Goal: Transaction & Acquisition: Purchase product/service

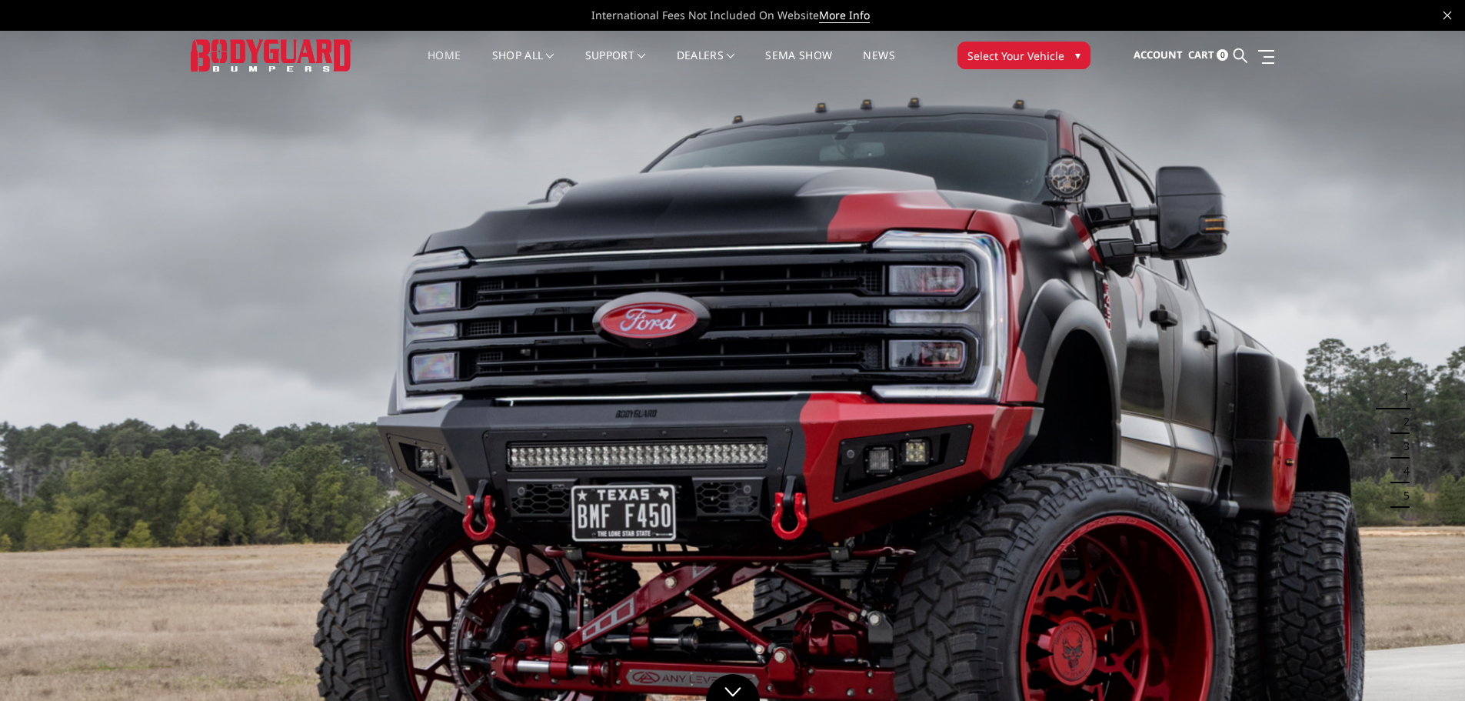
click at [1011, 65] on button "Select Your Vehicle ▾" at bounding box center [1024, 56] width 133 height 28
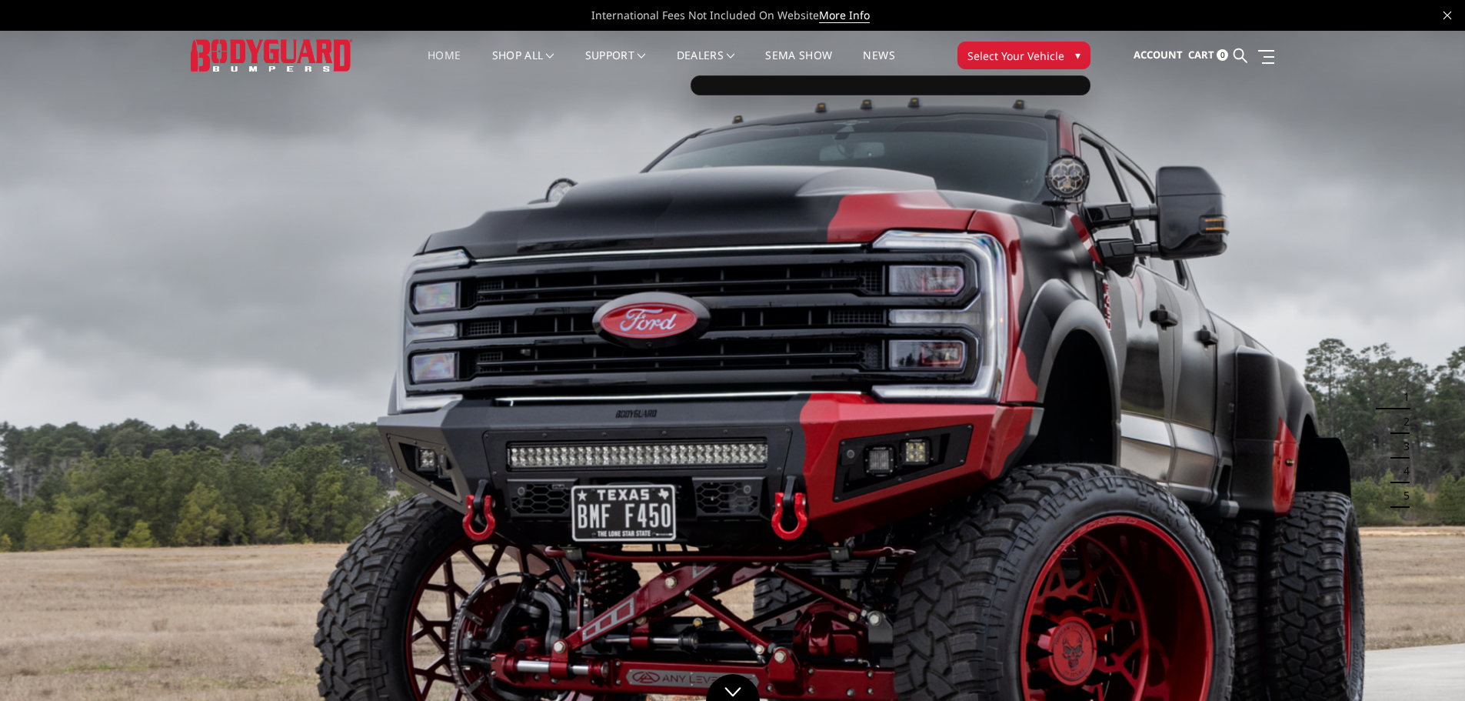
click at [1057, 55] on span "Select Your Vehicle" at bounding box center [1016, 56] width 97 height 16
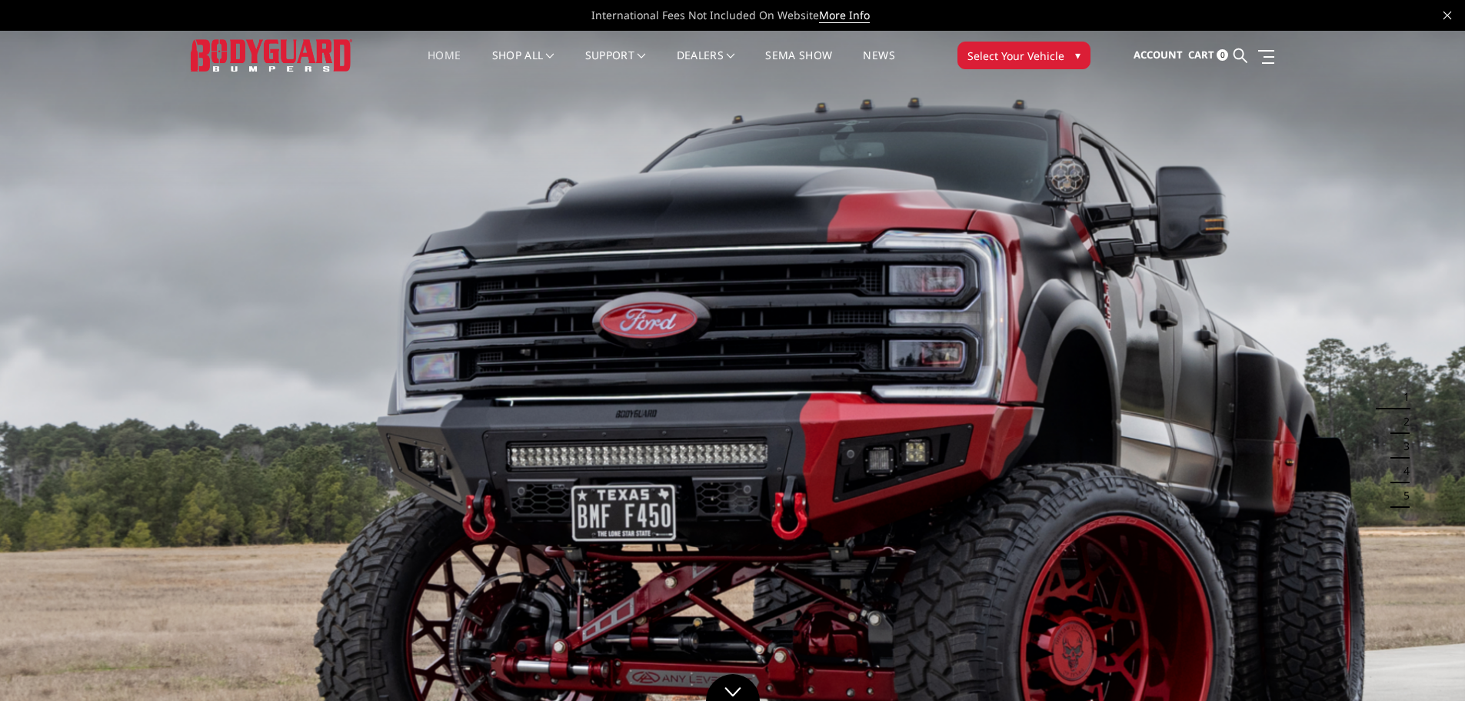
click at [1057, 55] on span "Select Your Vehicle" at bounding box center [1016, 56] width 97 height 16
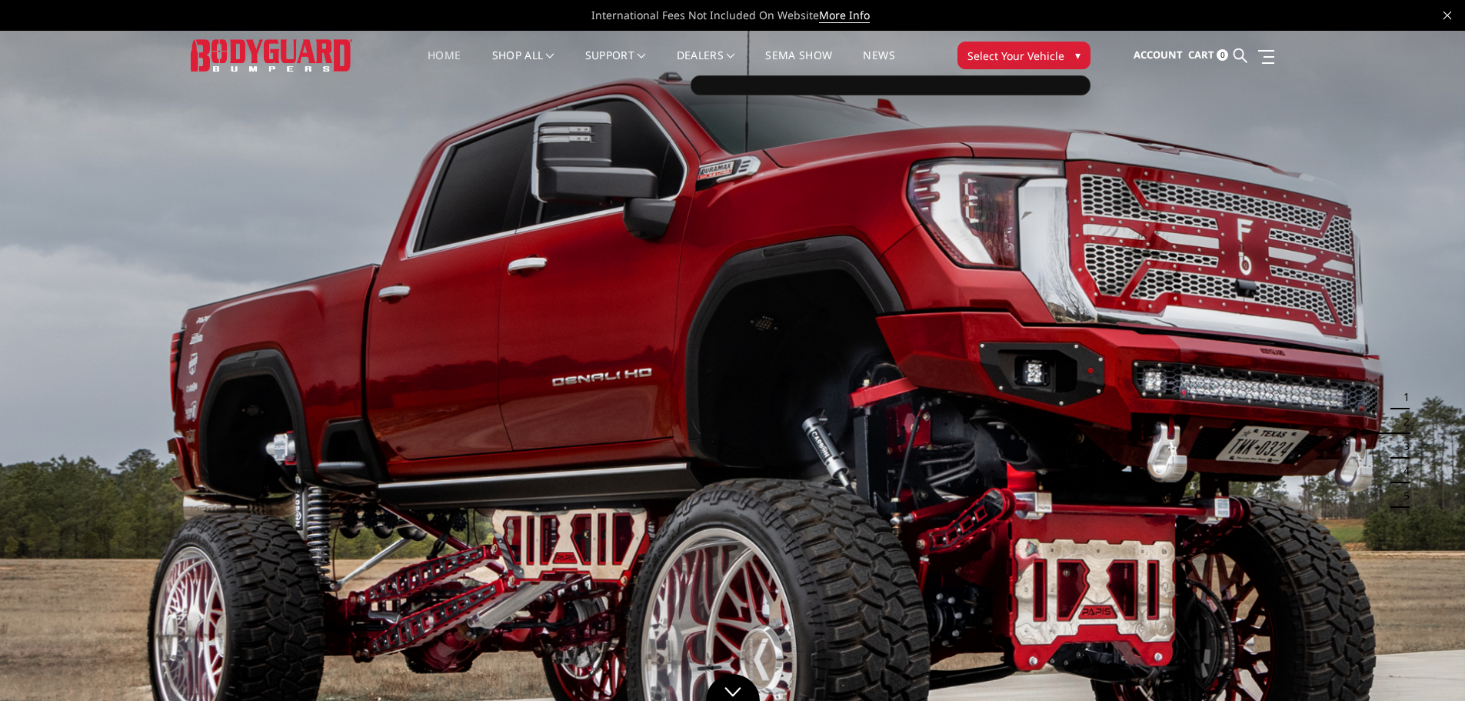
click at [957, 89] on div at bounding box center [891, 85] width 400 height 20
click at [958, 85] on div at bounding box center [891, 85] width 400 height 20
click at [1023, 54] on span "Select Your Vehicle" at bounding box center [1016, 56] width 97 height 16
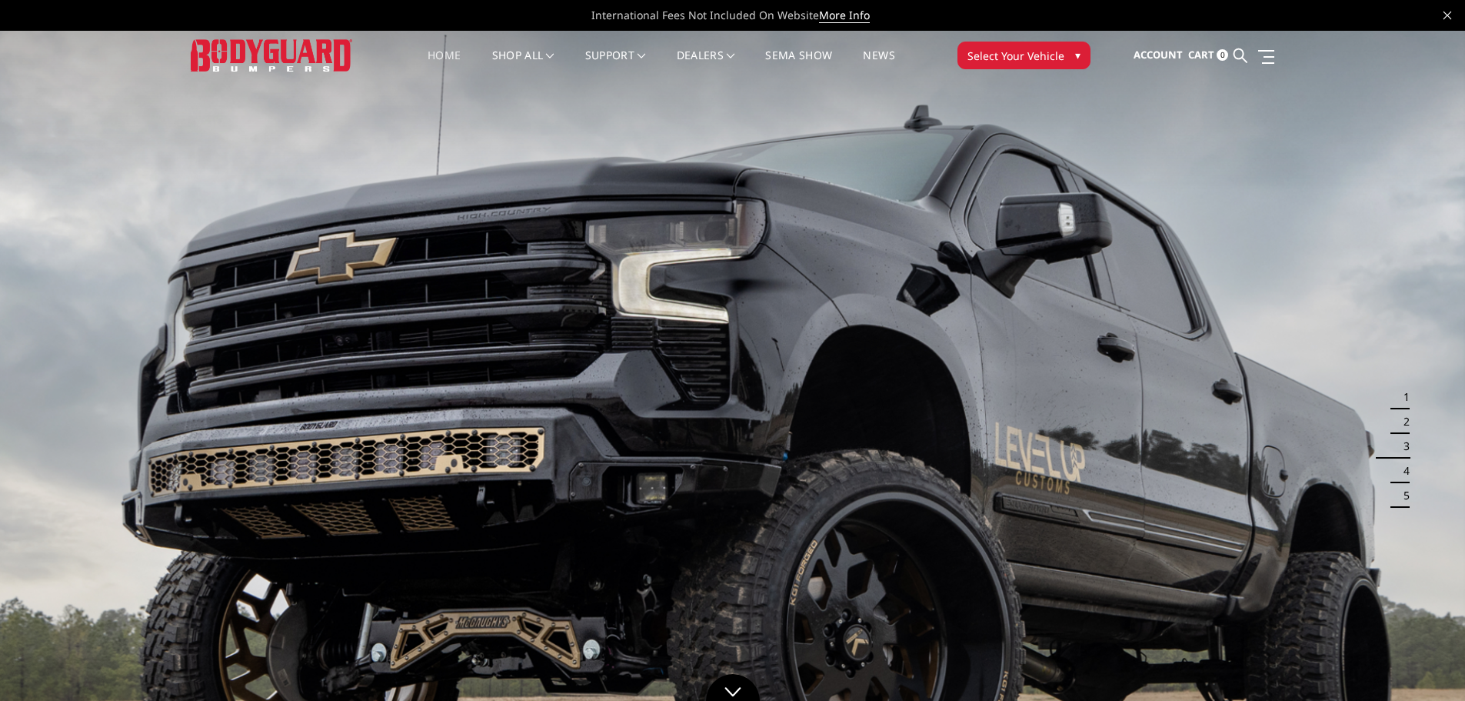
click at [1023, 54] on span "Select Your Vehicle" at bounding box center [1016, 56] width 97 height 16
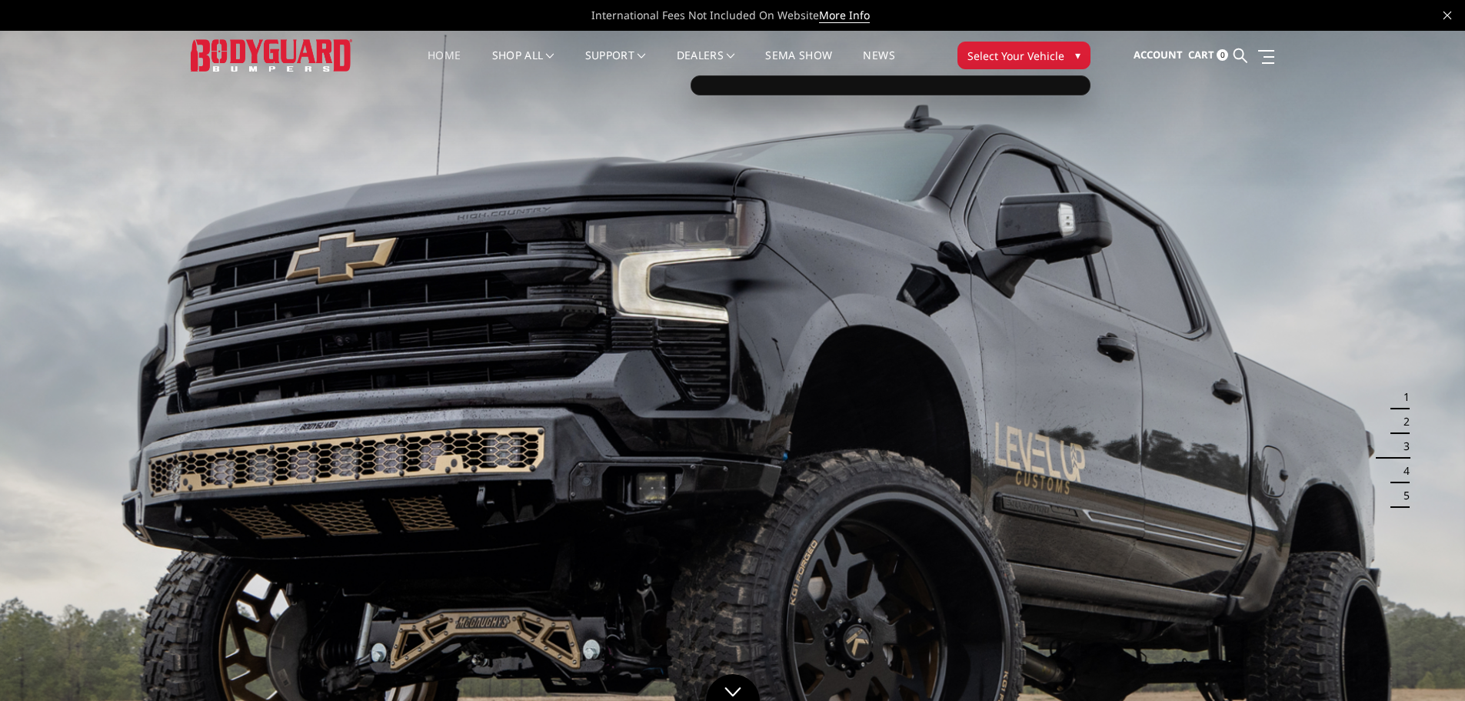
click at [936, 79] on div at bounding box center [891, 85] width 400 height 20
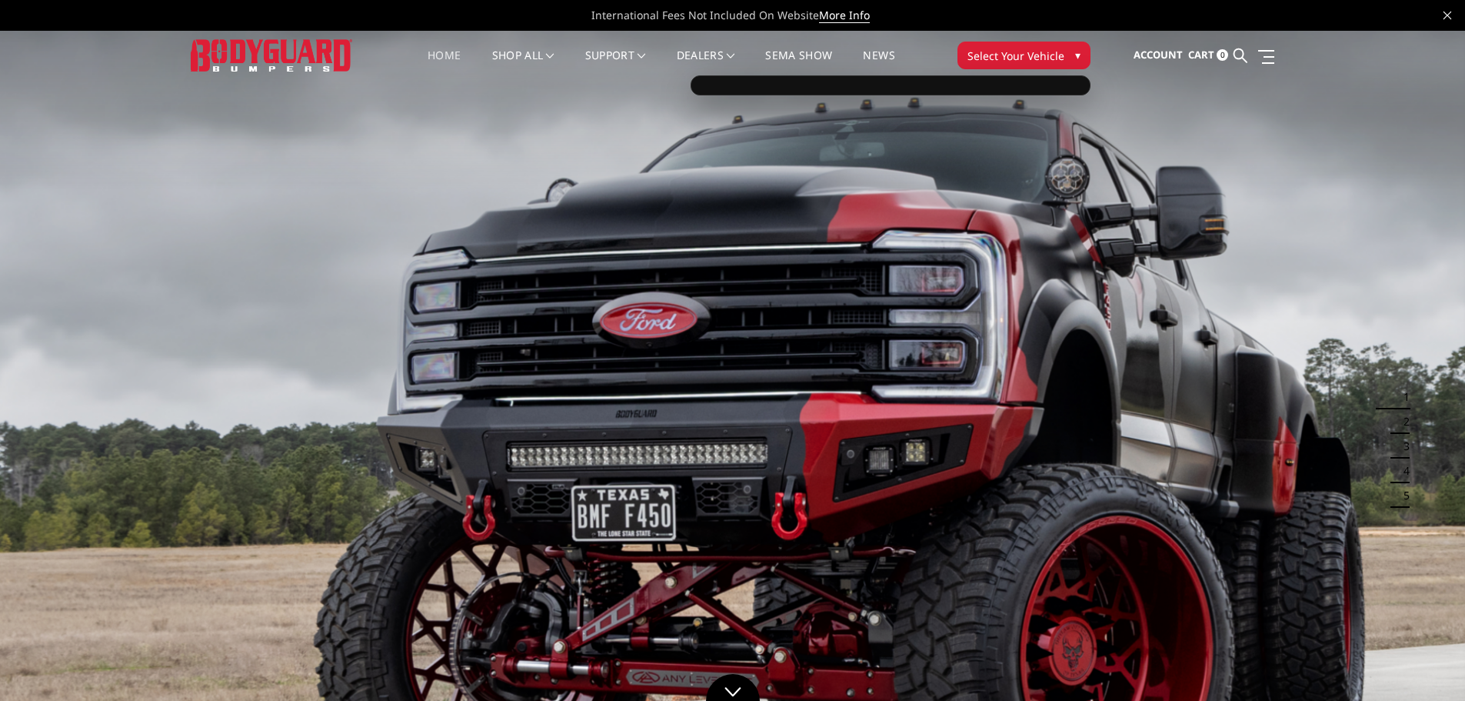
click at [446, 52] on link "Home" at bounding box center [444, 65] width 33 height 30
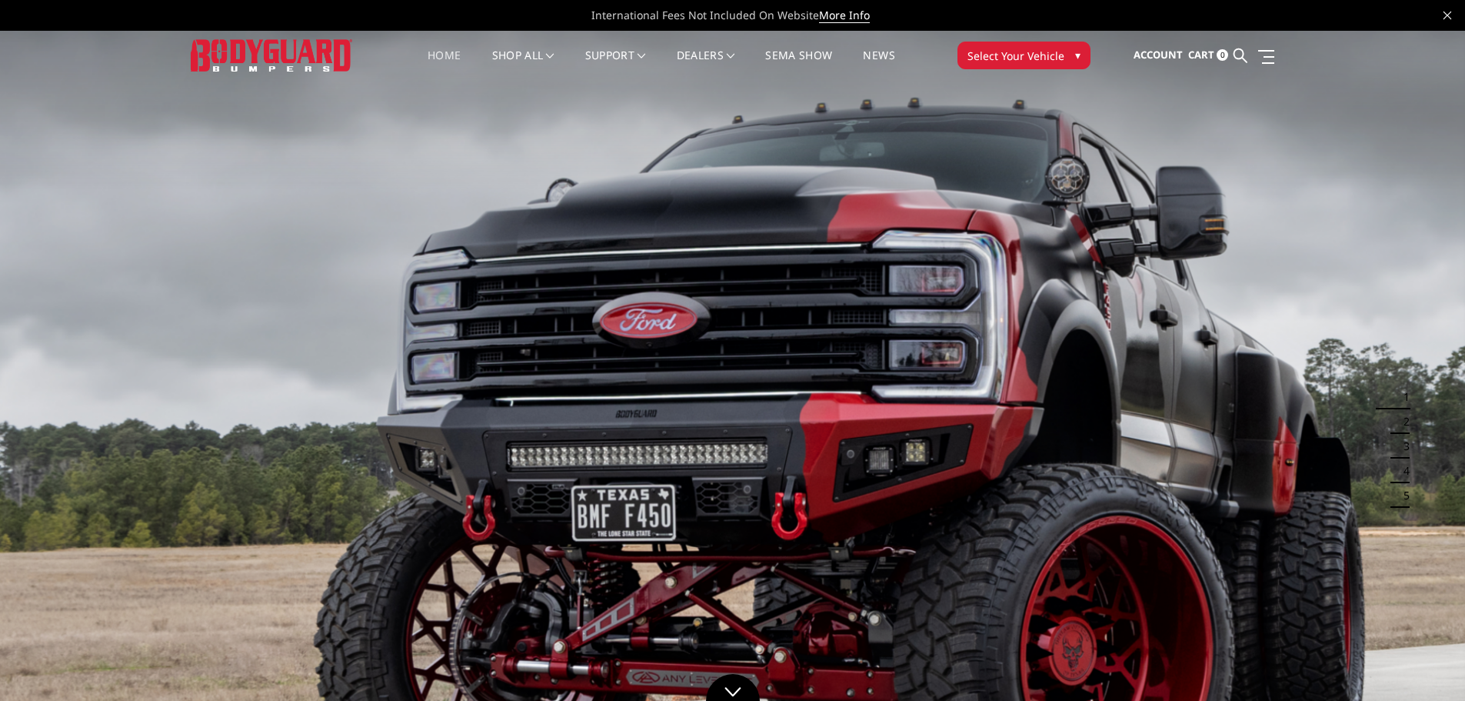
click at [1047, 60] on span "Select Your Vehicle" at bounding box center [1016, 56] width 97 height 16
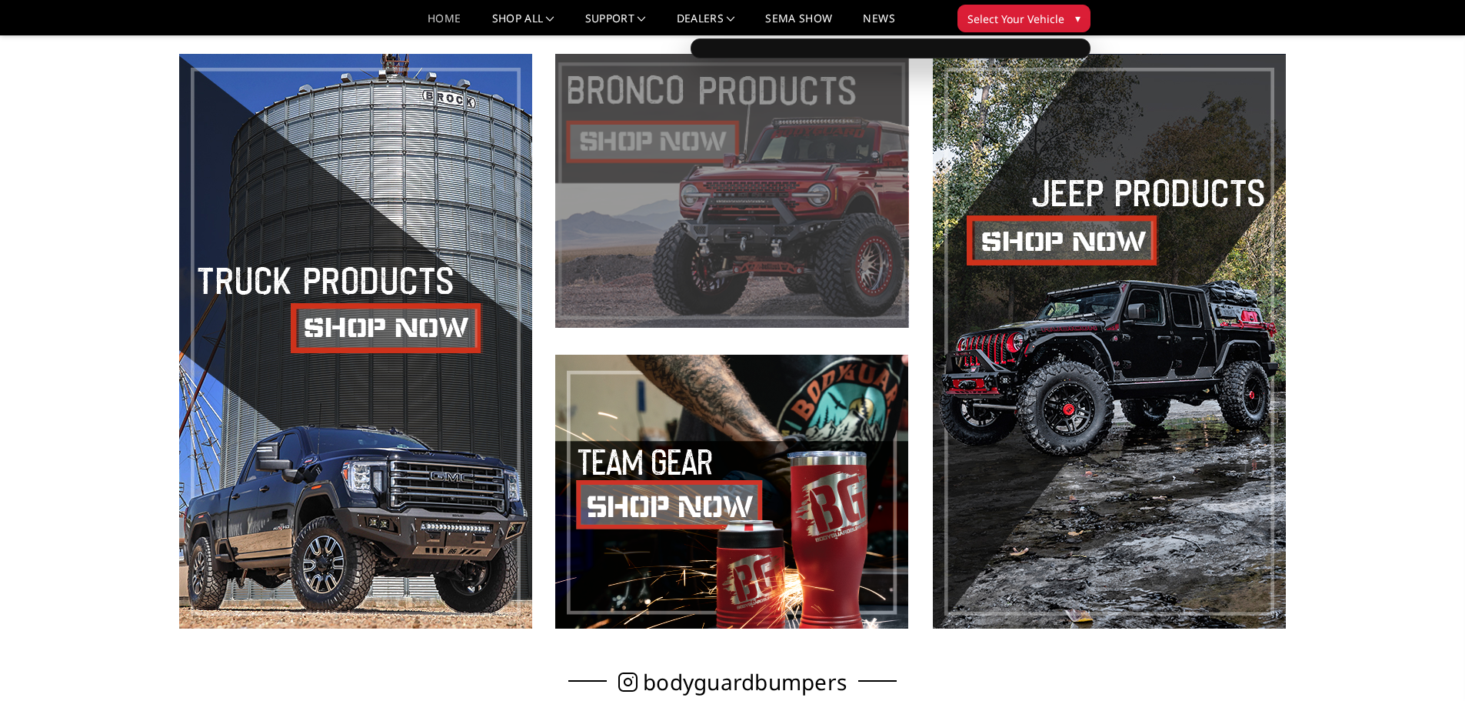
scroll to position [748, 0]
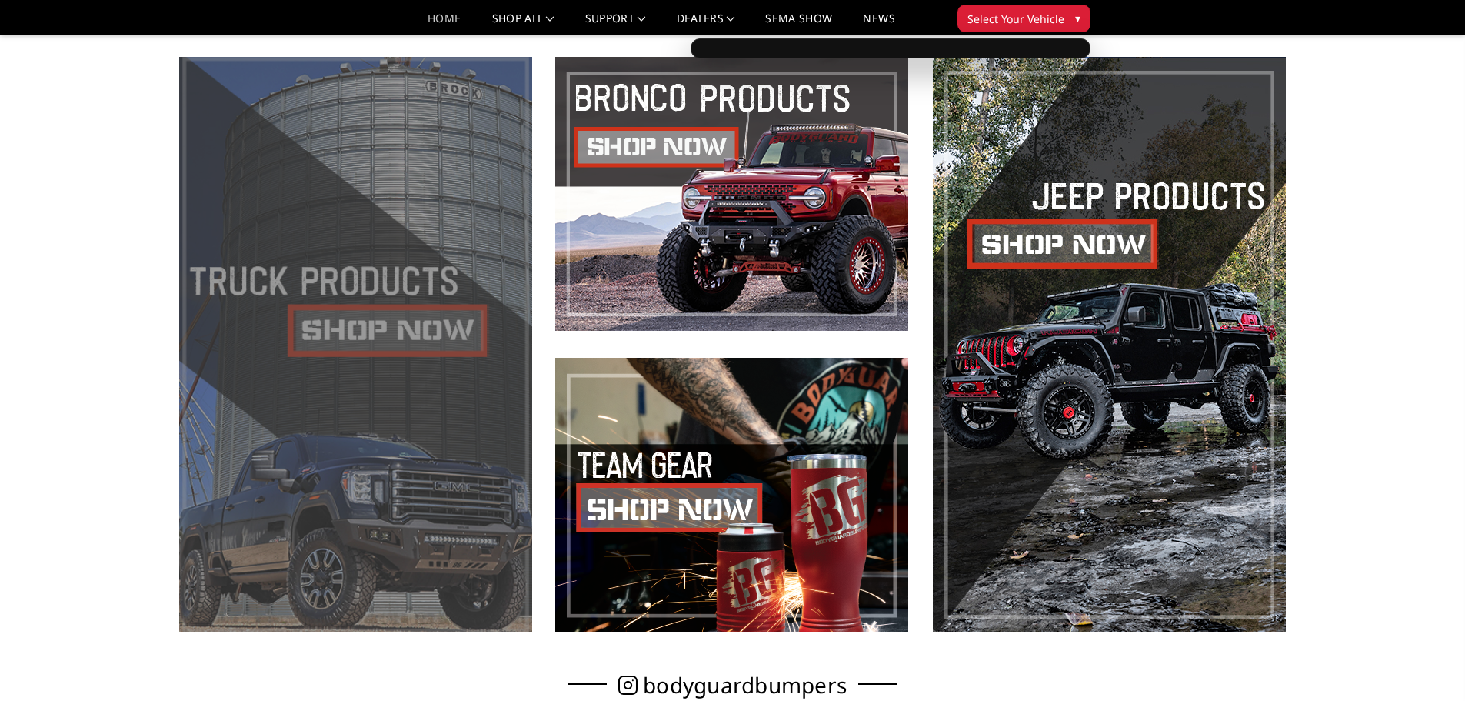
click at [295, 276] on span at bounding box center [355, 344] width 353 height 575
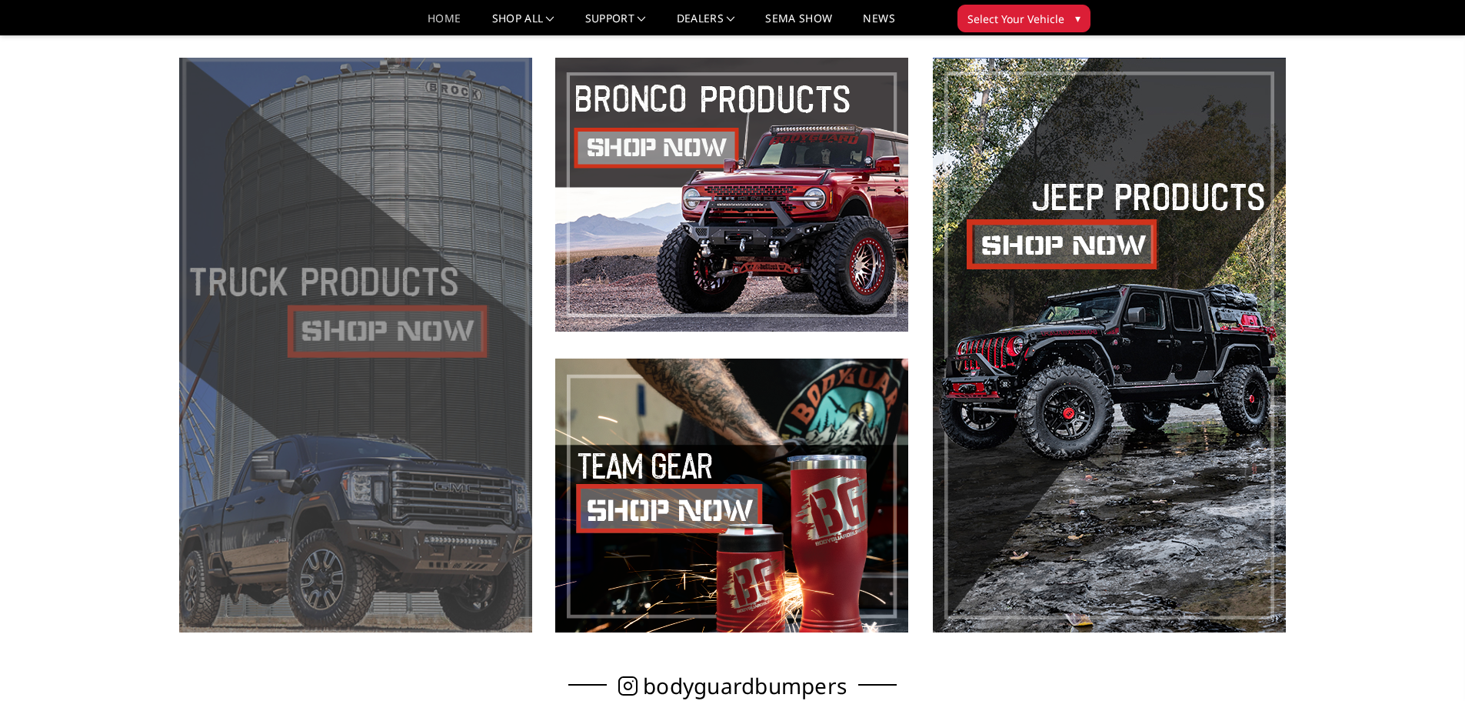
scroll to position [745, 0]
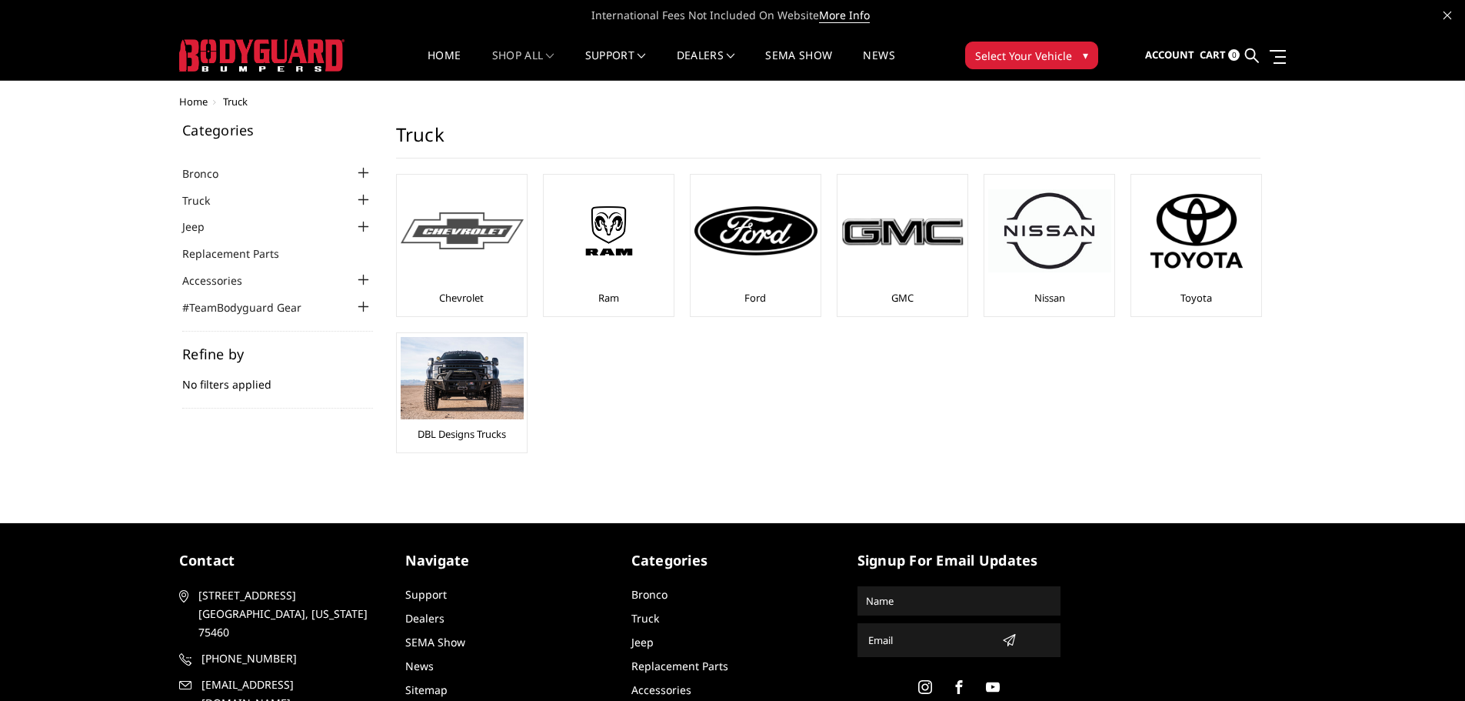
click at [447, 245] on img at bounding box center [462, 231] width 123 height 38
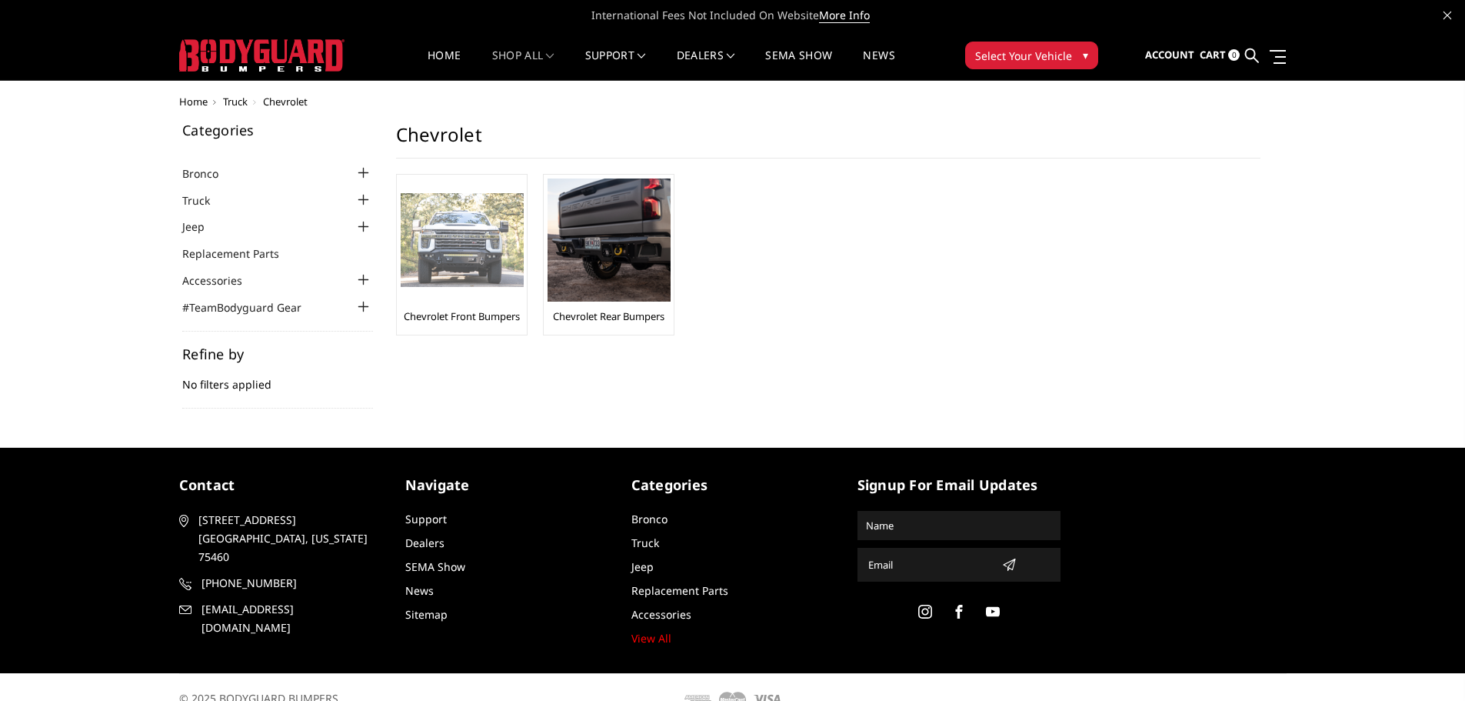
click at [484, 305] on div "Chevrolet Front Bumpers" at bounding box center [462, 254] width 122 height 152
click at [462, 281] on img at bounding box center [462, 240] width 123 height 95
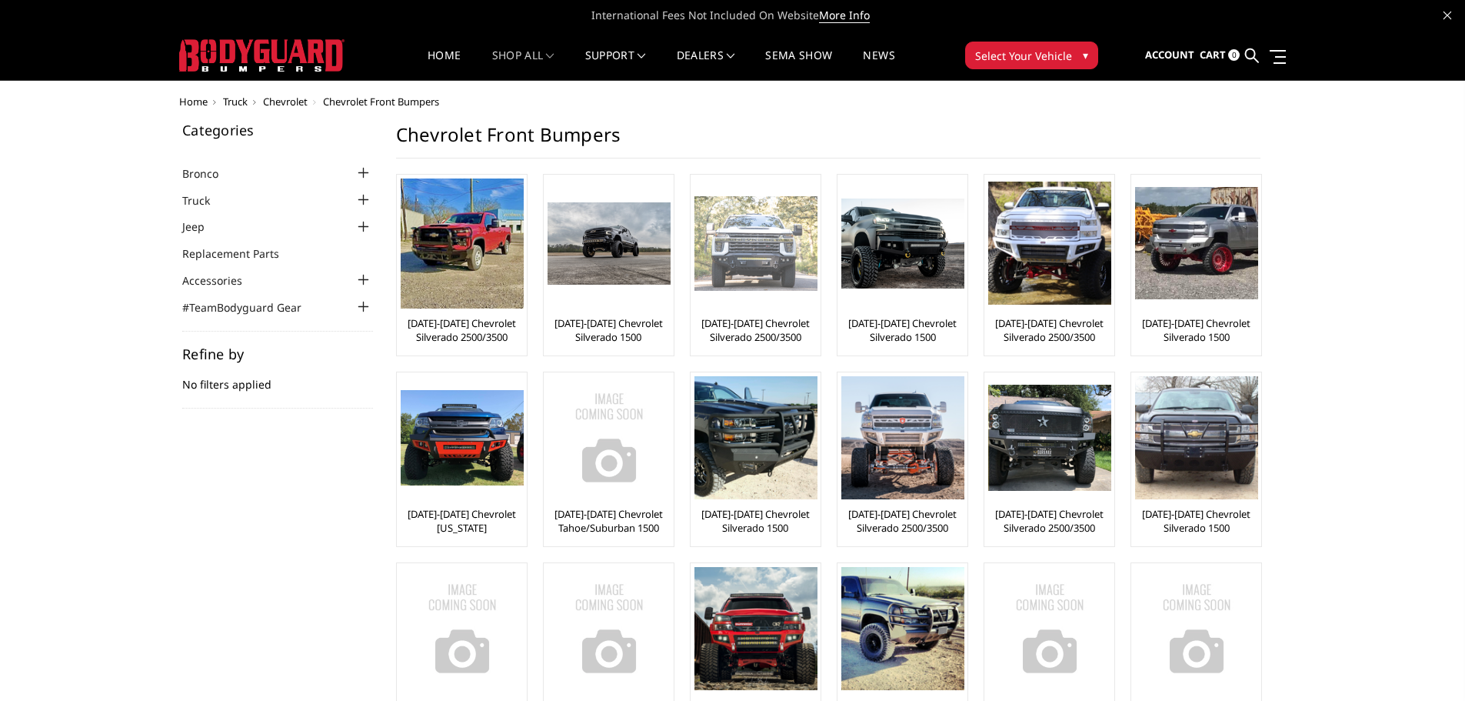
click at [736, 318] on link "[DATE]-[DATE] Chevrolet Silverado 2500/3500" at bounding box center [756, 330] width 122 height 28
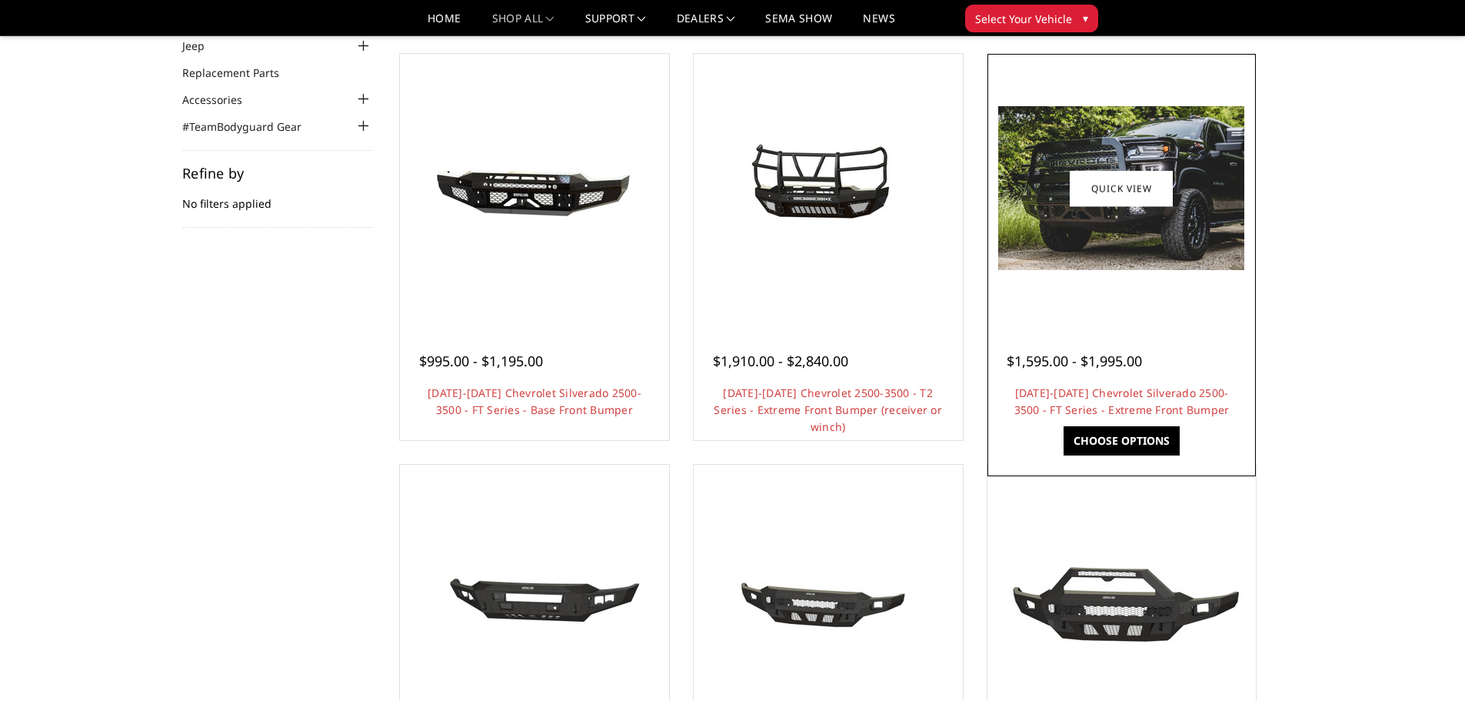
scroll to position [136, 0]
click at [1134, 443] on link "Choose Options" at bounding box center [1122, 439] width 116 height 29
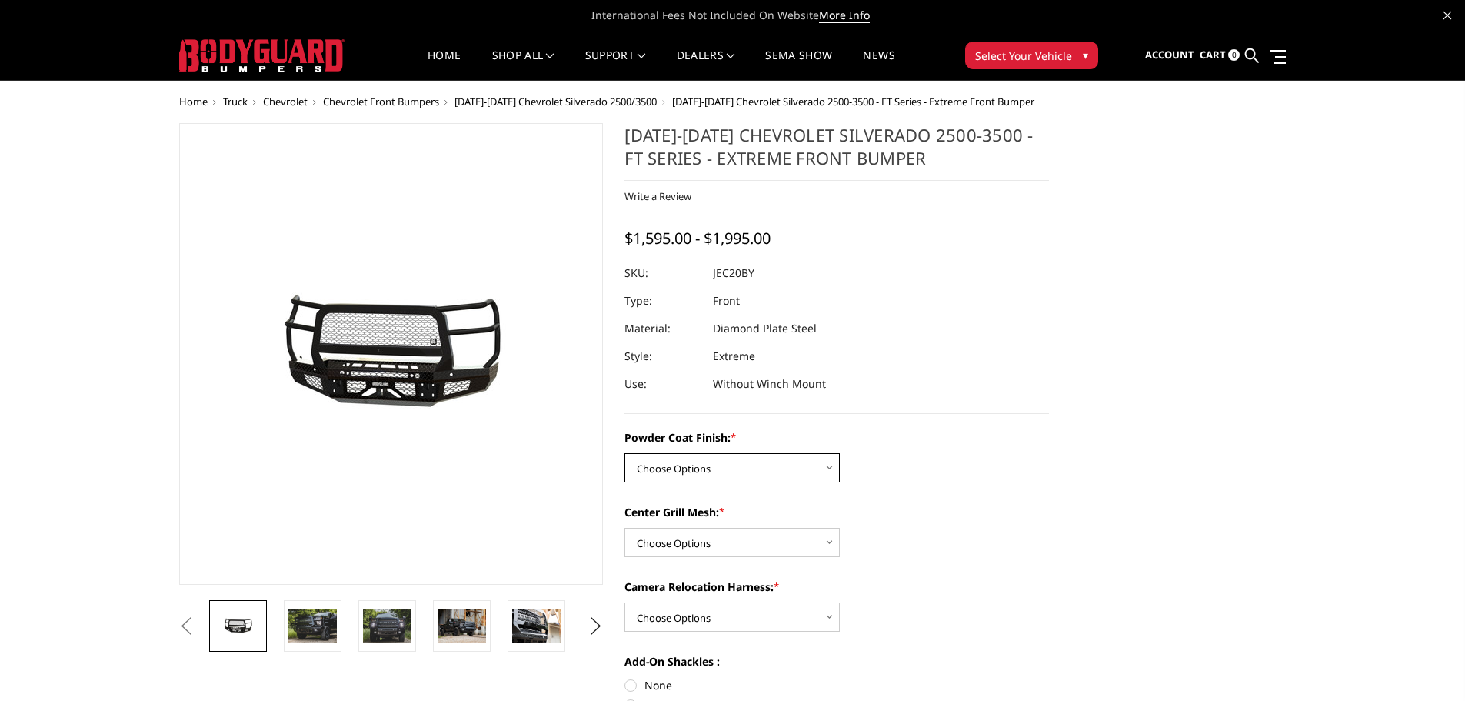
click at [684, 470] on select "Choose Options Bare Metal Gloss Black Powder Coat Textured Black Powder Coat" at bounding box center [732, 467] width 215 height 29
click at [738, 464] on select "Choose Options Bare Metal Gloss Black Powder Coat Textured Black Powder Coat" at bounding box center [732, 467] width 215 height 29
click at [625, 453] on select "Choose Options Bare Metal Gloss Black Powder Coat Textured Black Powder Coat" at bounding box center [732, 467] width 215 height 29
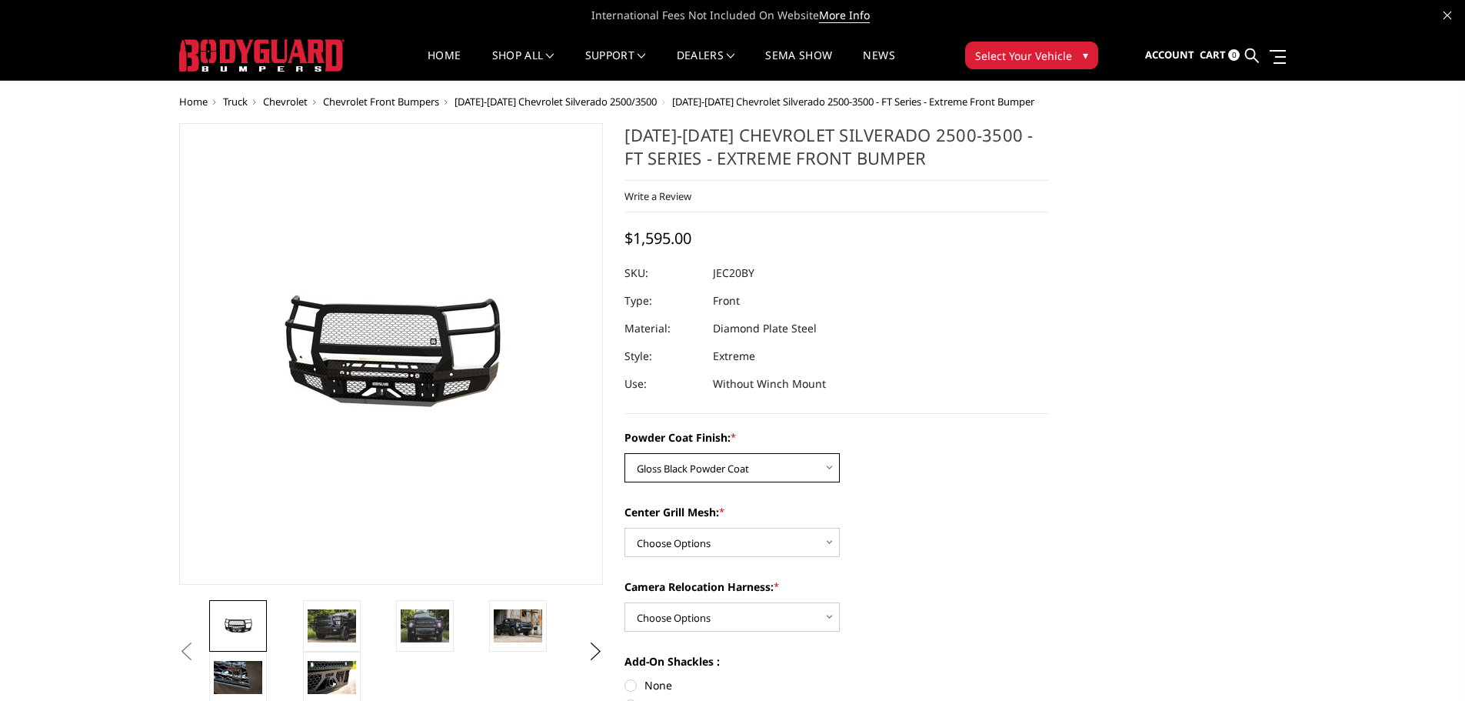
click at [808, 459] on select "Choose Options Bare Metal Gloss Black Powder Coat Textured Black Powder Coat" at bounding box center [732, 467] width 215 height 29
select select "3244"
click at [625, 453] on select "Choose Options Bare Metal Gloss Black Powder Coat Textured Black Powder Coat" at bounding box center [732, 467] width 215 height 29
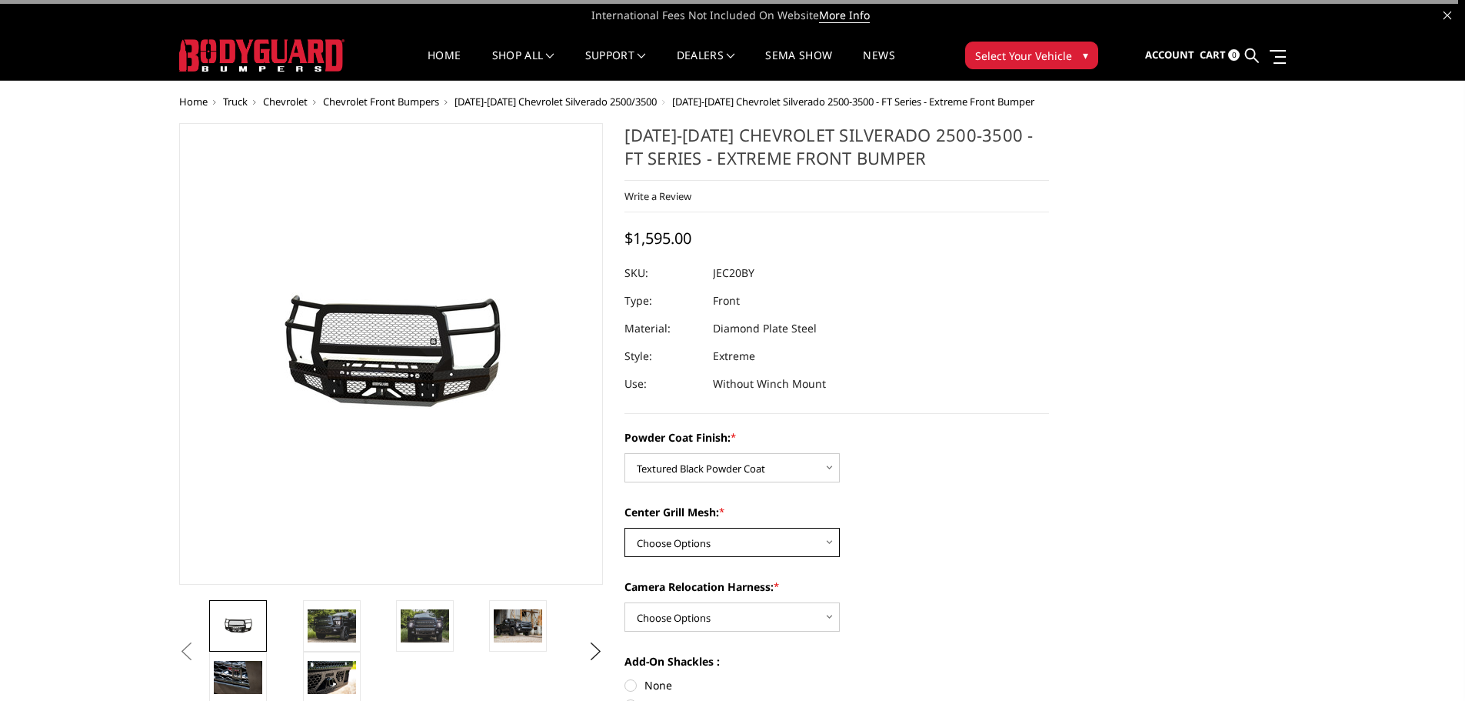
click at [731, 534] on select "Choose Options WITH Expanded Metal in Center Grill WITHOUT Expanded Metal in Ce…" at bounding box center [732, 542] width 215 height 29
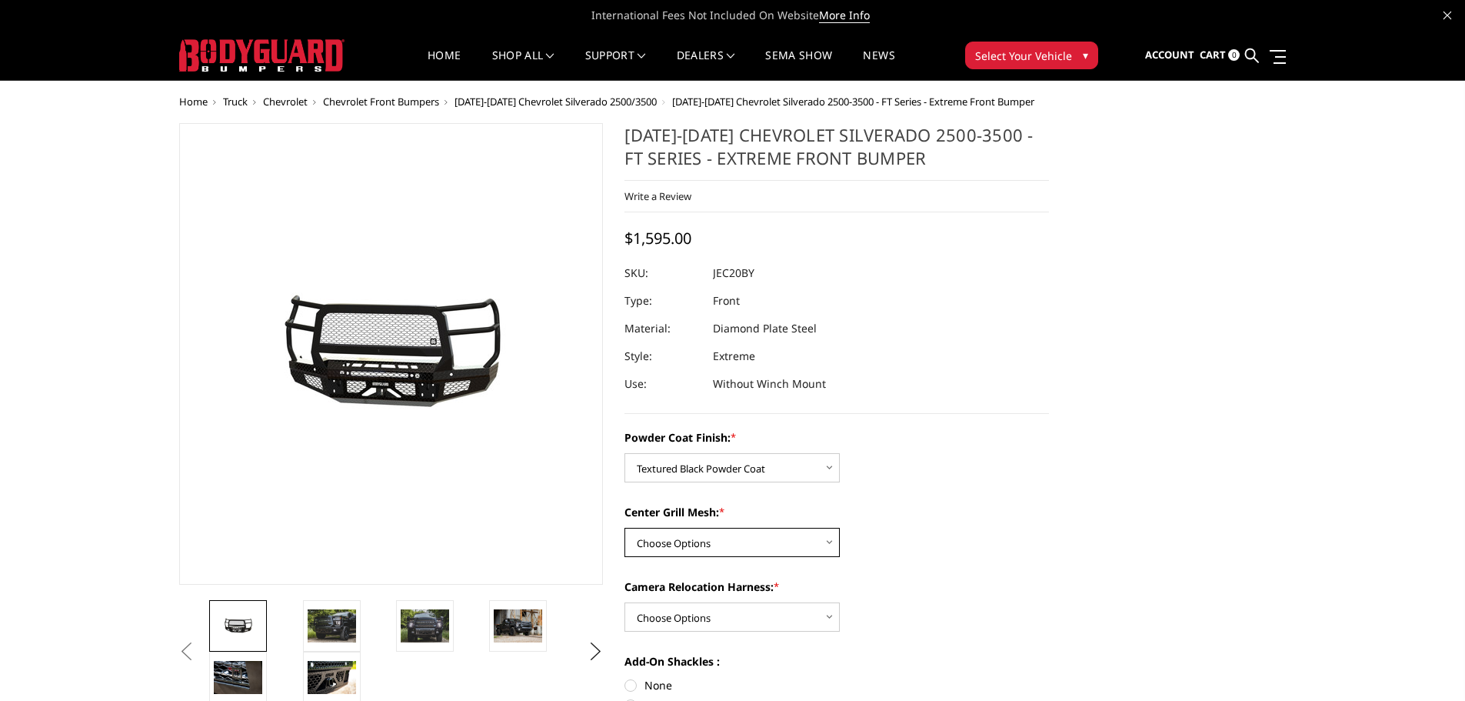
select select "3245"
click at [625, 528] on select "Choose Options WITH Expanded Metal in Center Grill WITHOUT Expanded Metal in Ce…" at bounding box center [732, 542] width 215 height 29
click at [696, 615] on select "Choose Options WITH Camera Relocation Harness WITHOUT Camera Relocation Harness" at bounding box center [732, 616] width 215 height 29
click at [695, 615] on select "Choose Options WITH Camera Relocation Harness WITHOUT Camera Relocation Harness" at bounding box center [732, 616] width 215 height 29
click at [695, 620] on select "Choose Options WITH Camera Relocation Harness WITHOUT Camera Relocation Harness" at bounding box center [732, 616] width 215 height 29
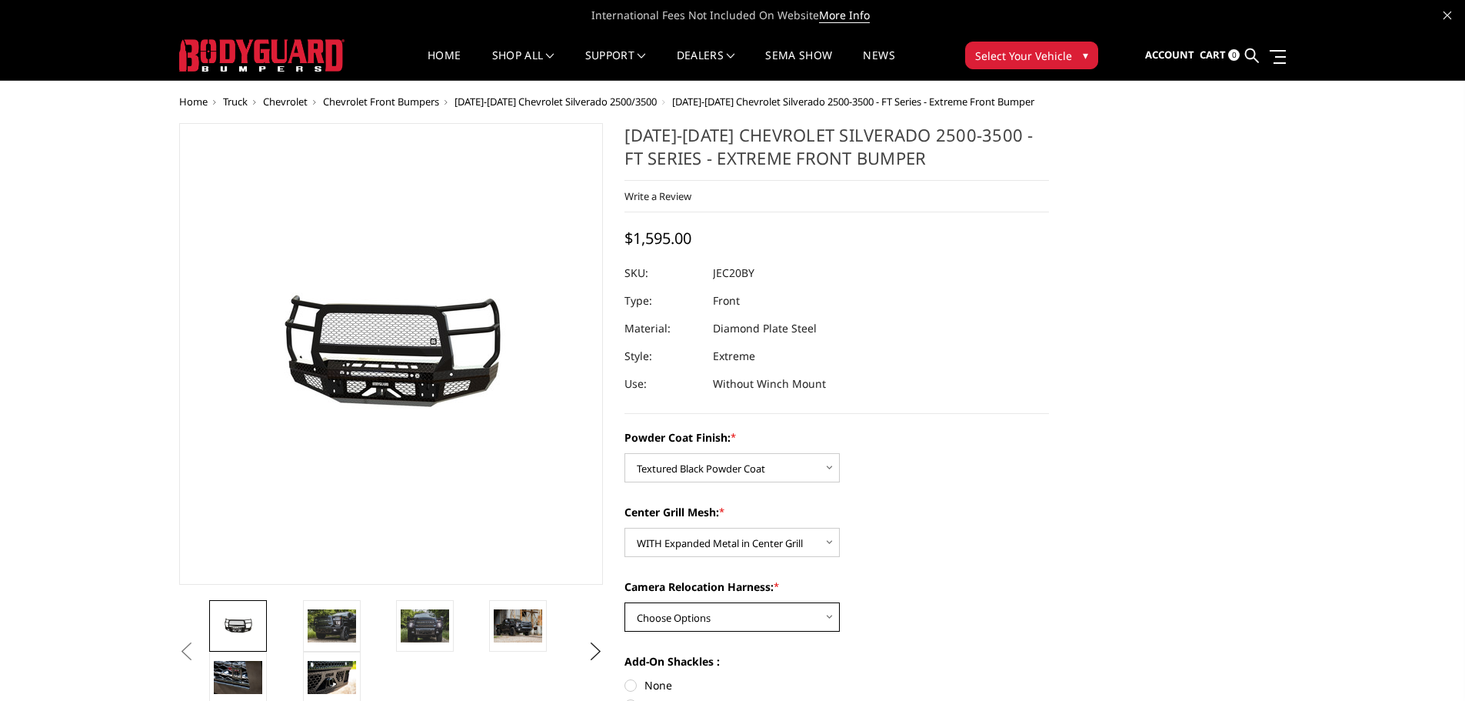
click at [693, 620] on select "Choose Options WITH Camera Relocation Harness WITHOUT Camera Relocation Harness" at bounding box center [732, 616] width 215 height 29
click at [693, 618] on select "Choose Options WITH Camera Relocation Harness WITHOUT Camera Relocation Harness" at bounding box center [732, 616] width 215 height 29
select select "3248"
click at [625, 602] on select "Choose Options WITH Camera Relocation Harness WITHOUT Camera Relocation Harness" at bounding box center [732, 616] width 215 height 29
